Goal: Book appointment/travel/reservation

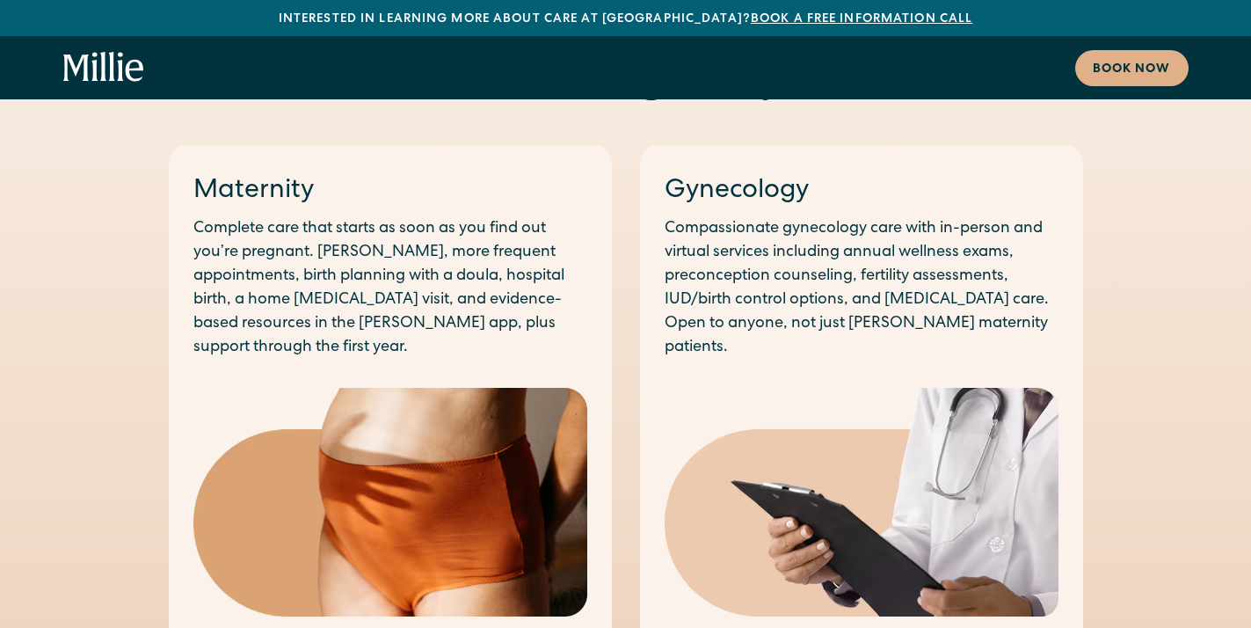
scroll to position [969, 0]
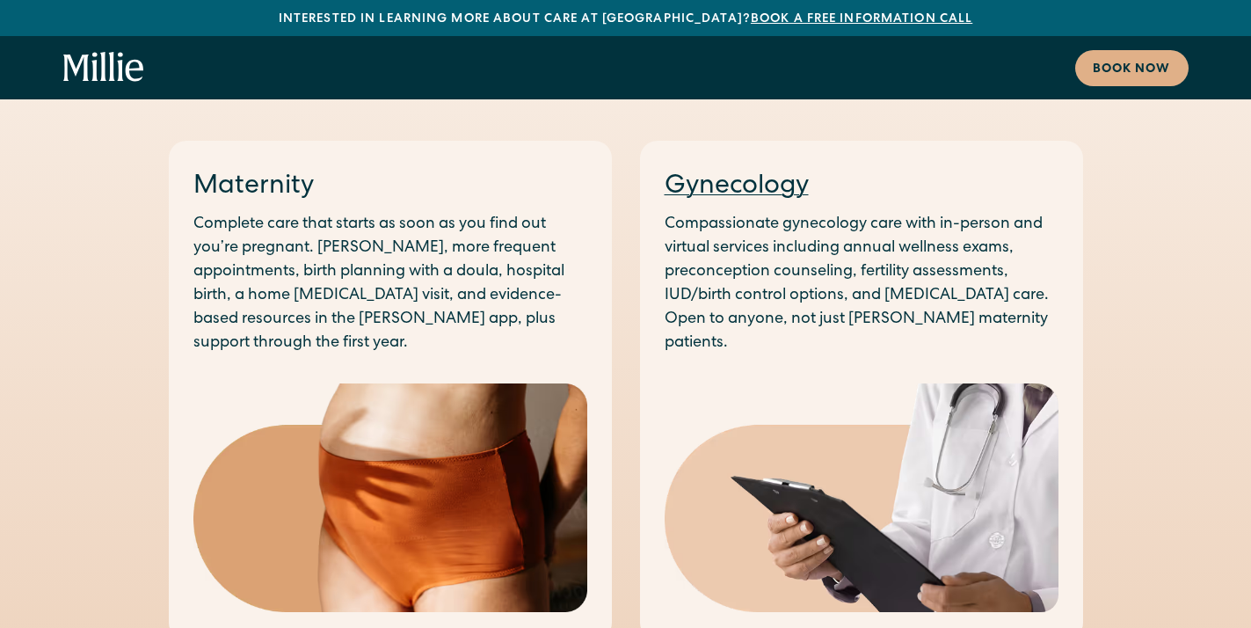
click at [729, 193] on link "Gynecology" at bounding box center [737, 187] width 144 height 26
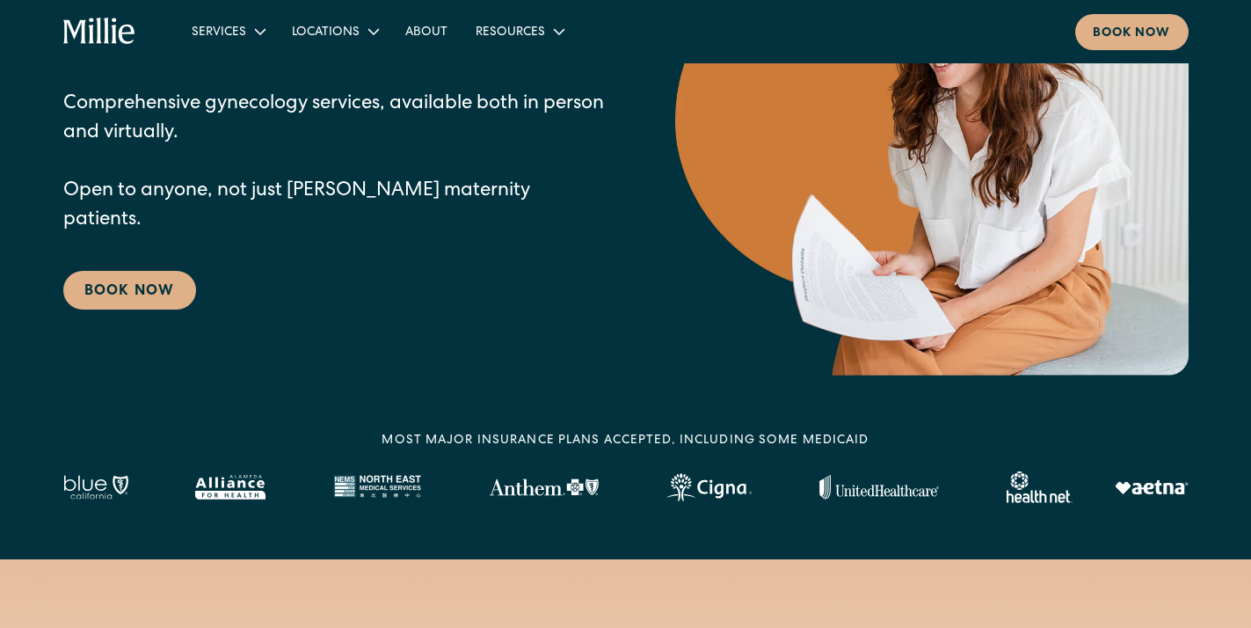
scroll to position [253, 0]
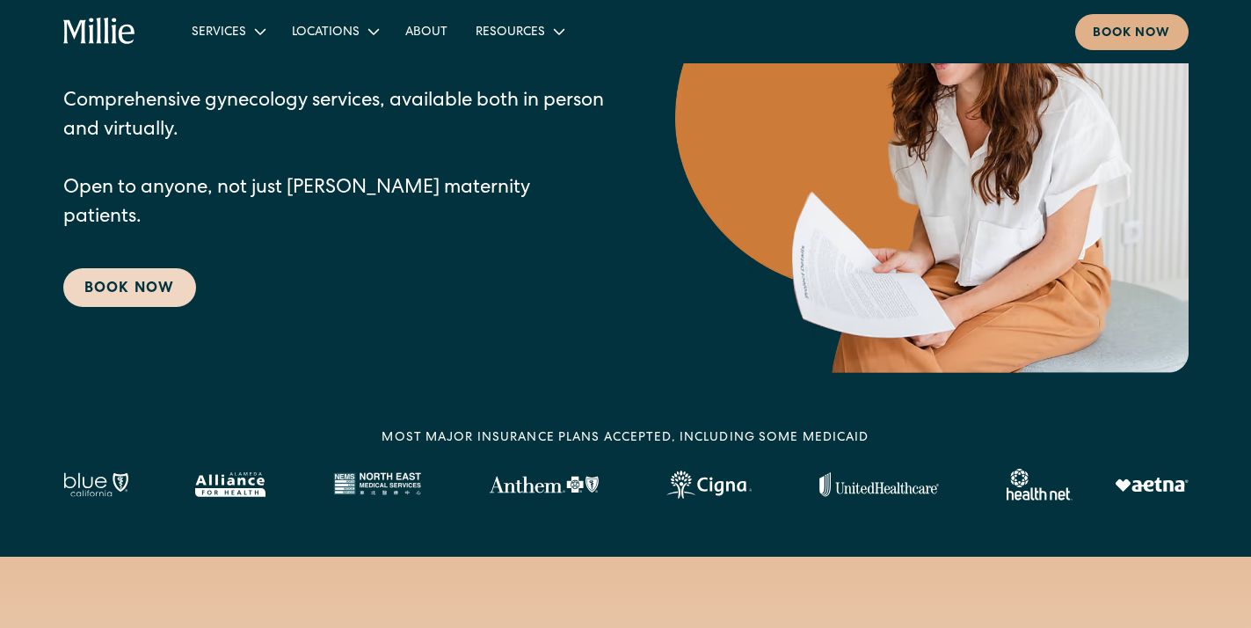
click at [134, 271] on link "Book Now" at bounding box center [129, 287] width 133 height 39
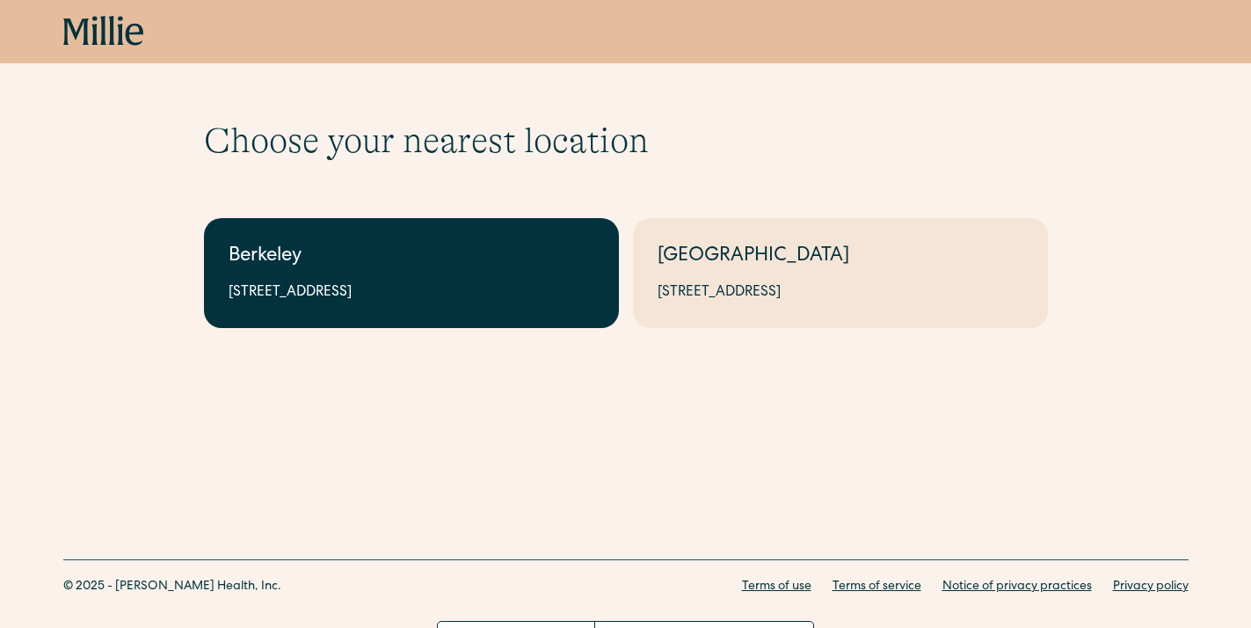
click at [254, 258] on div "Berkeley" at bounding box center [412, 257] width 366 height 29
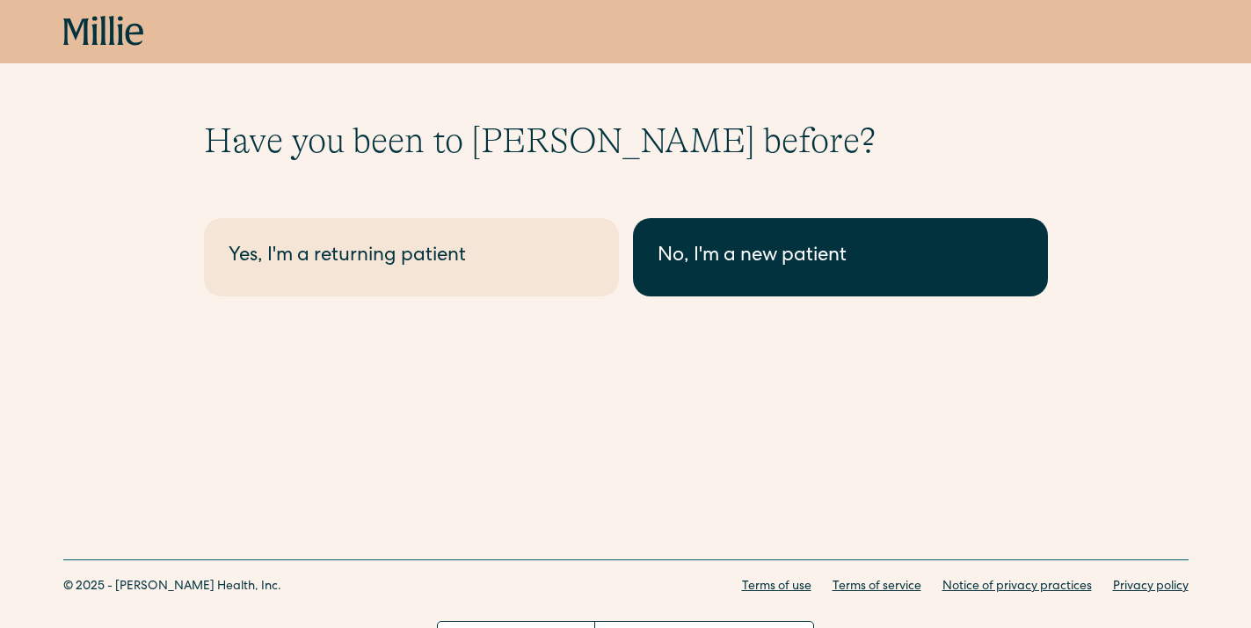
click at [759, 253] on div "No, I'm a new patient" at bounding box center [841, 257] width 366 height 29
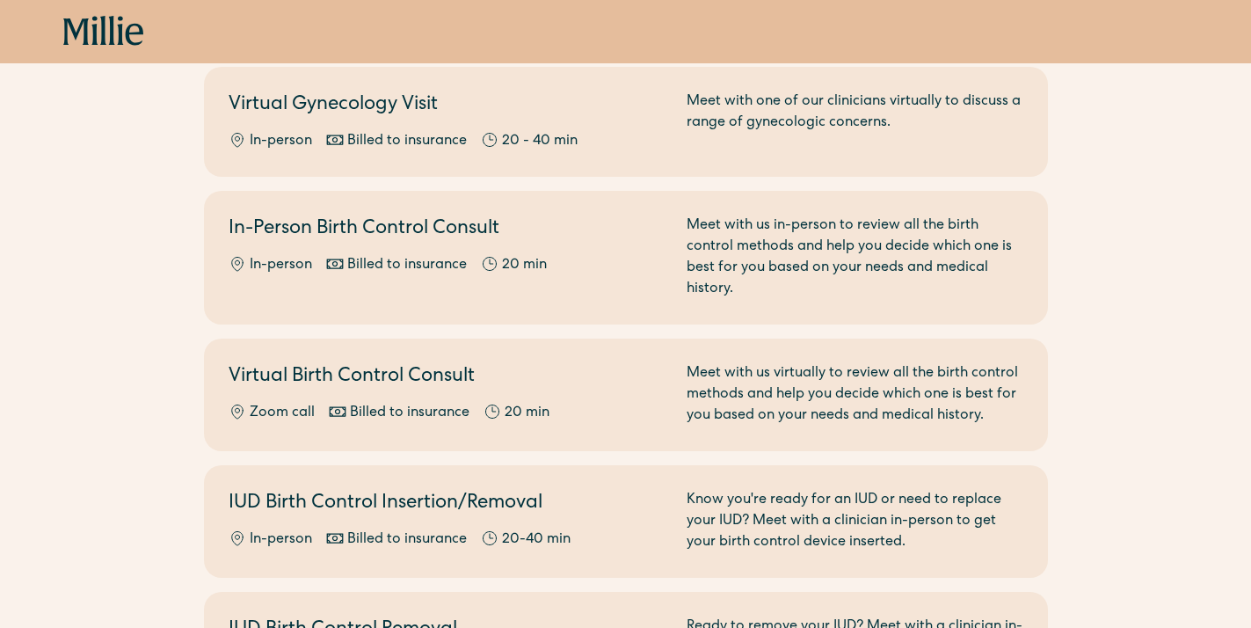
scroll to position [524, 0]
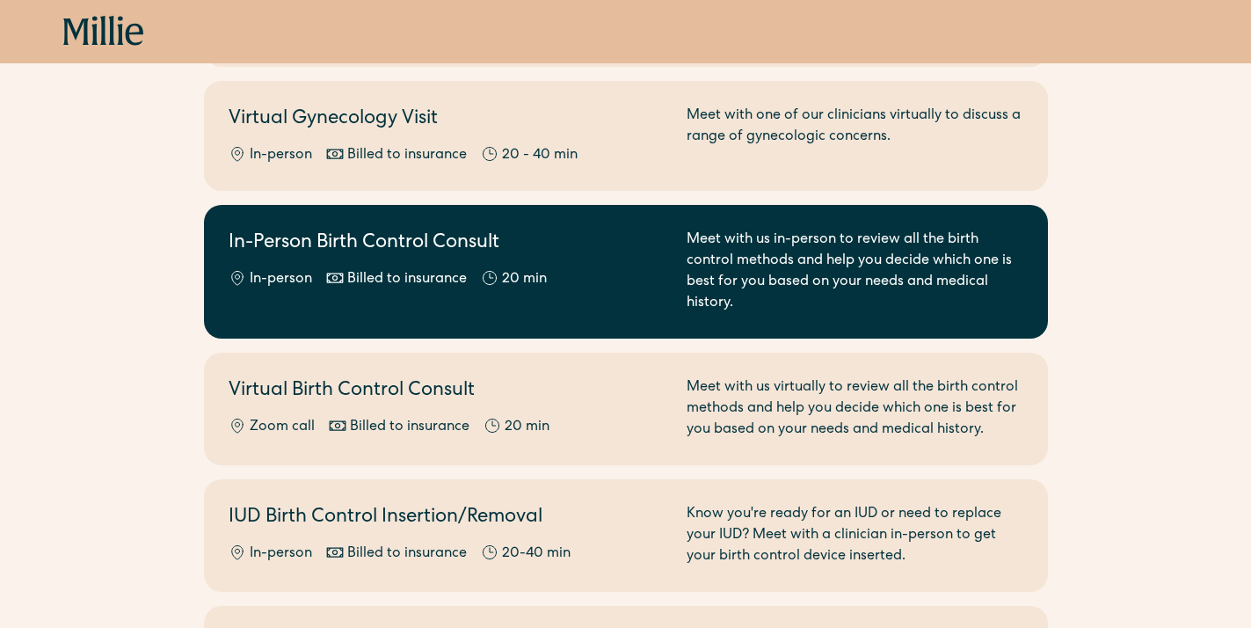
click at [937, 242] on div "Meet with us in-person to review all the birth control methods and help you dec…" at bounding box center [855, 271] width 337 height 84
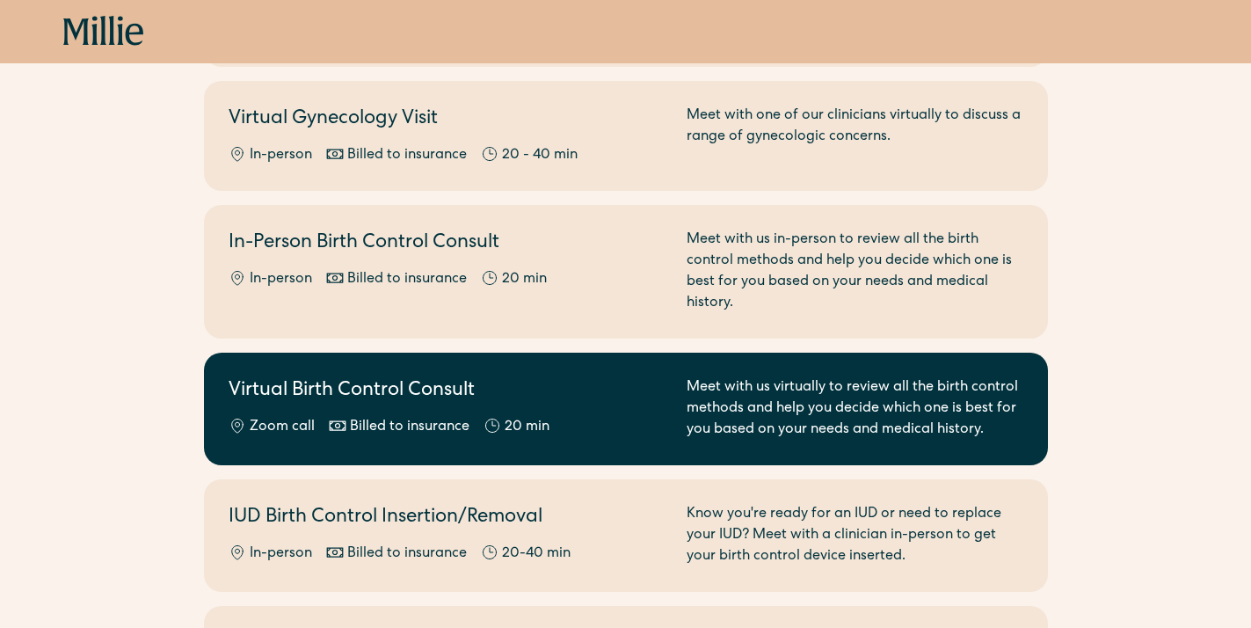
click at [323, 377] on h2 "Virtual Birth Control Consult" at bounding box center [447, 391] width 437 height 29
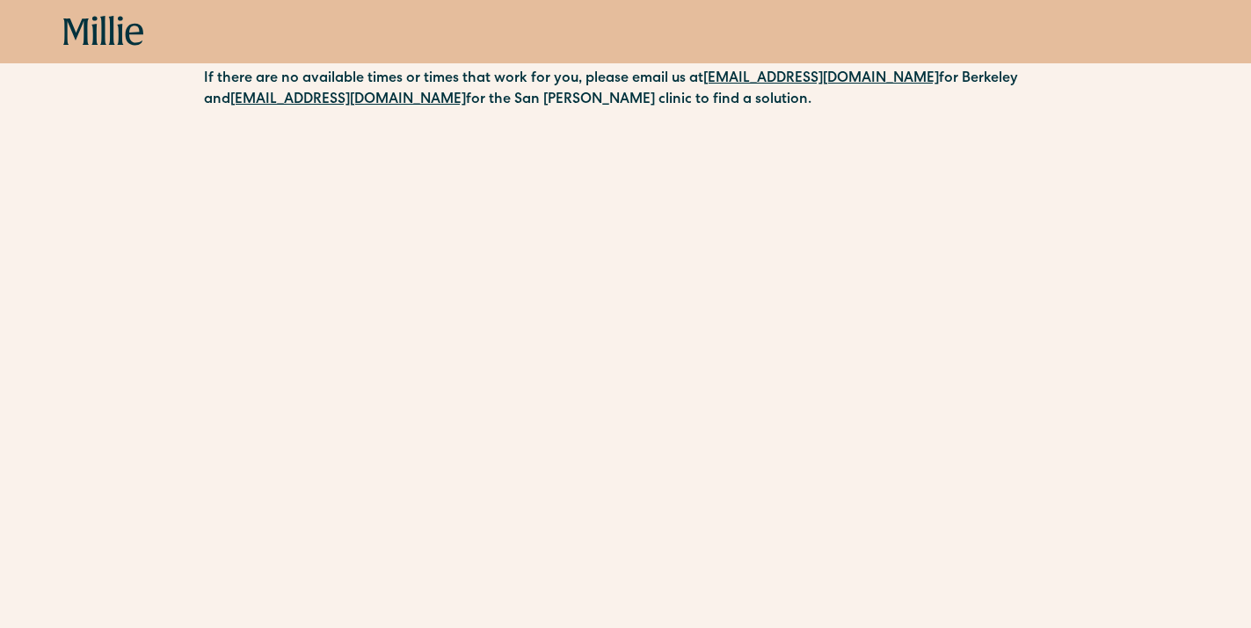
scroll to position [134, 0]
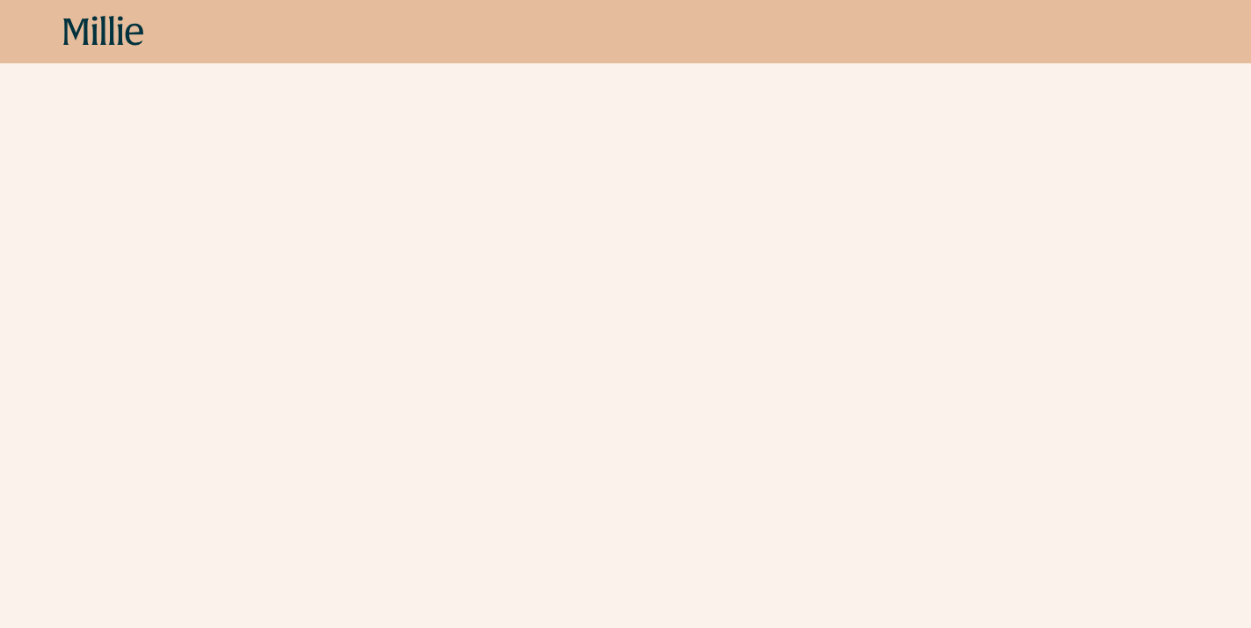
scroll to position [220, 0]
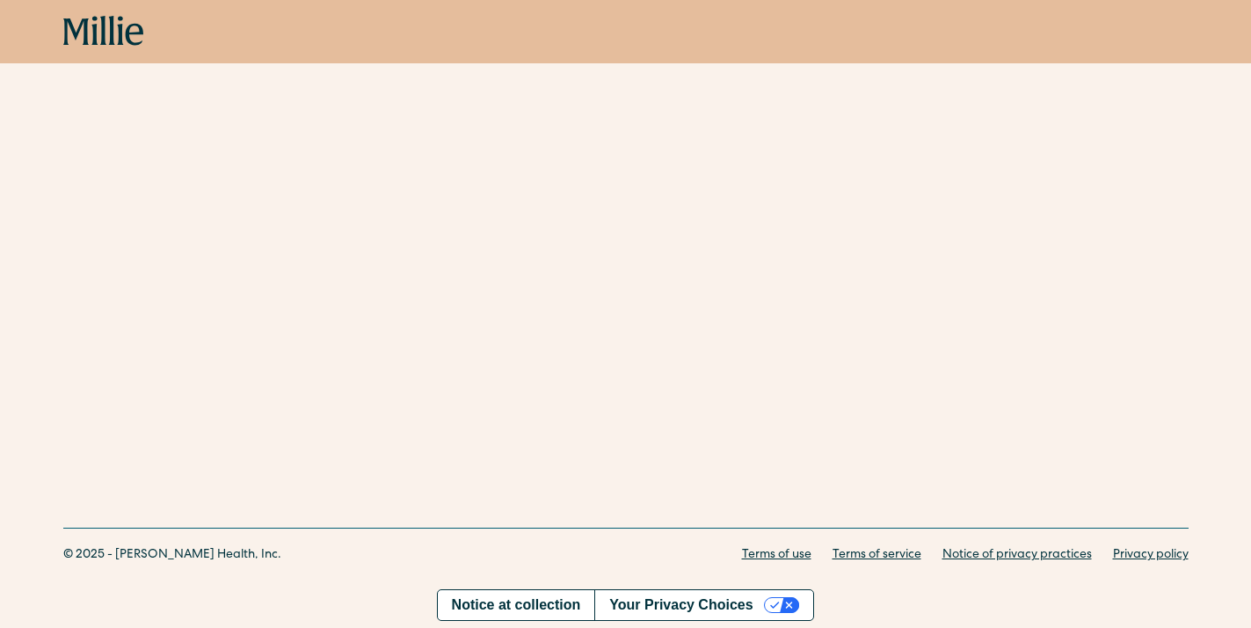
scroll to position [334, 0]
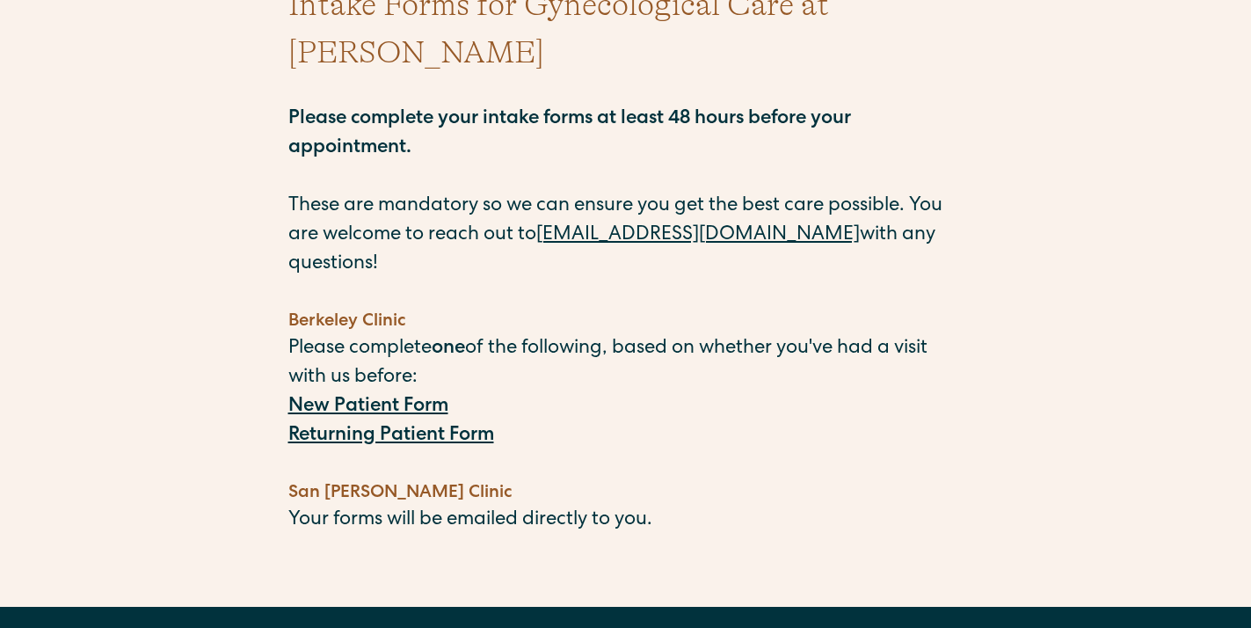
scroll to position [216, 0]
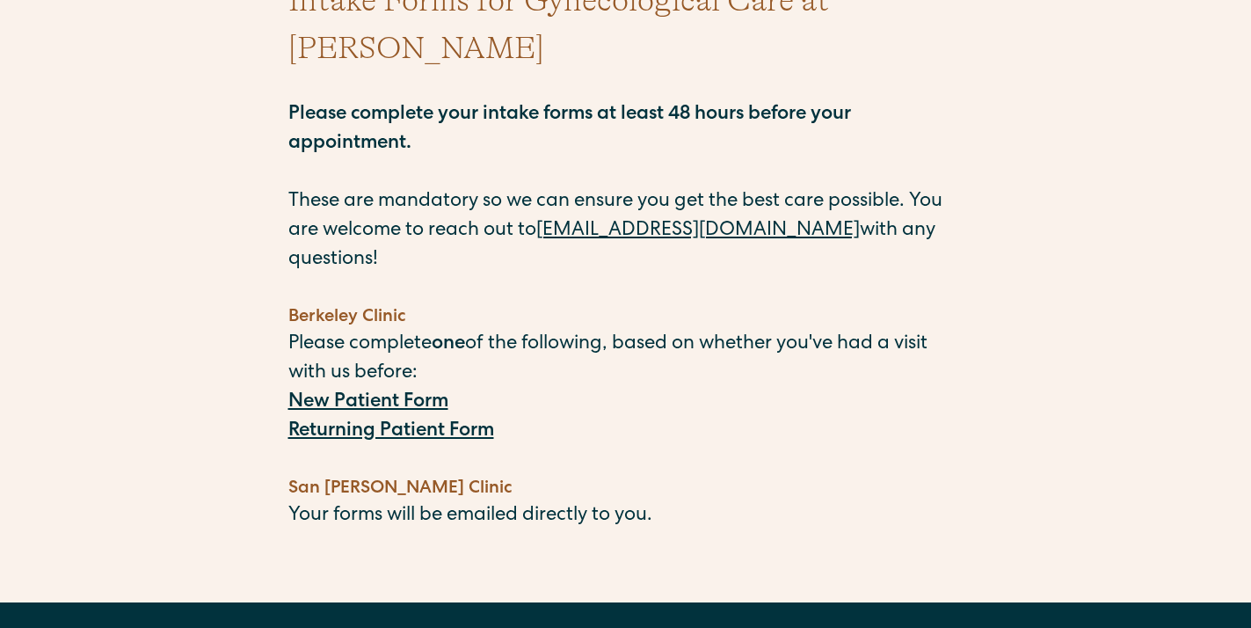
click at [391, 393] on strong "New Patient Form" at bounding box center [368, 402] width 160 height 19
